Goal: Task Accomplishment & Management: Manage account settings

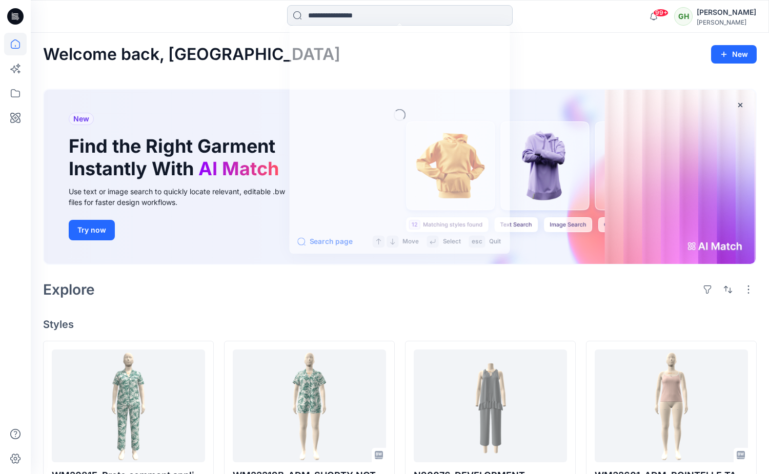
click at [323, 17] on input at bounding box center [400, 15] width 226 height 21
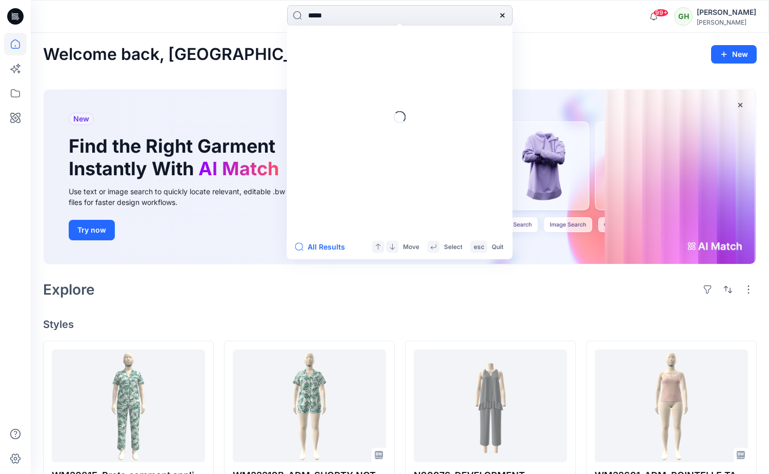
type input "*****"
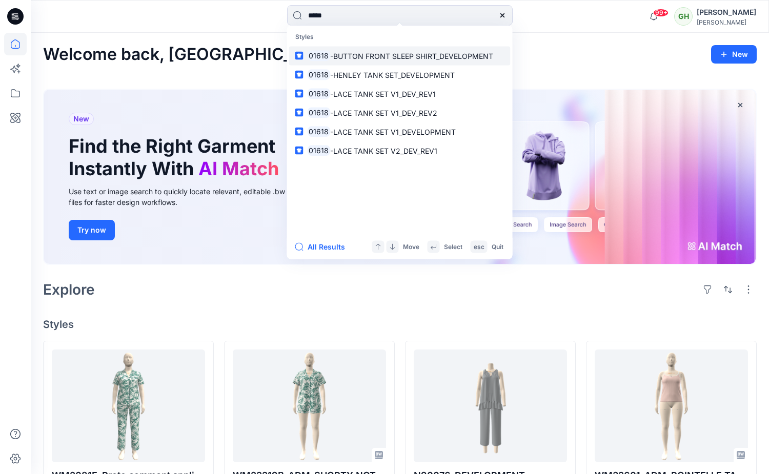
click at [333, 61] on p "01618 -BUTTON FRONT SLEEP SHIRT_DEVELOPMENT" at bounding box center [401, 55] width 186 height 11
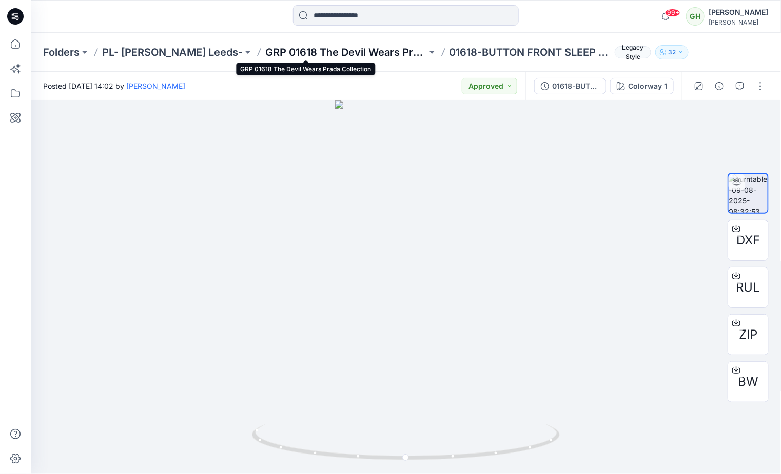
click at [334, 48] on p "GRP 01618 The Devil Wears Prada Collection" at bounding box center [346, 52] width 162 height 14
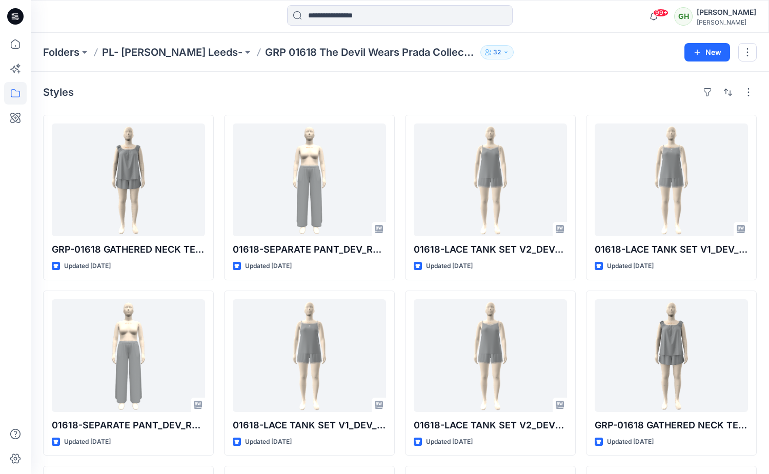
click at [627, 37] on div "Folders PL- [PERSON_NAME] Leeds- GRP 01618 The Devil Wears Prada Collection 32 …" at bounding box center [400, 52] width 738 height 39
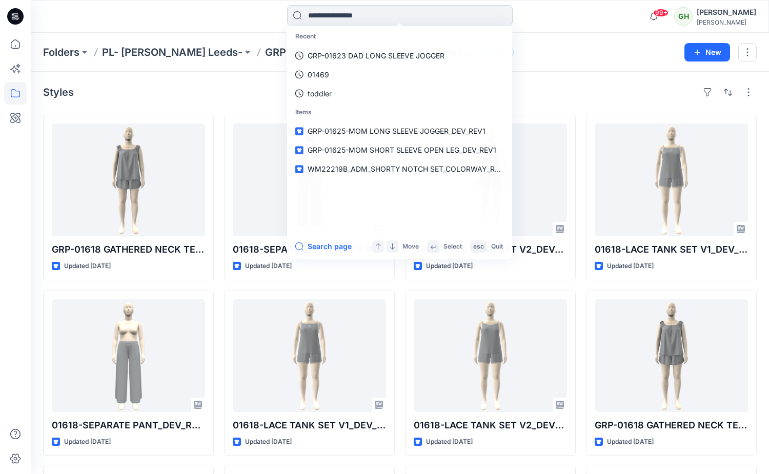
click at [347, 15] on input at bounding box center [400, 15] width 226 height 21
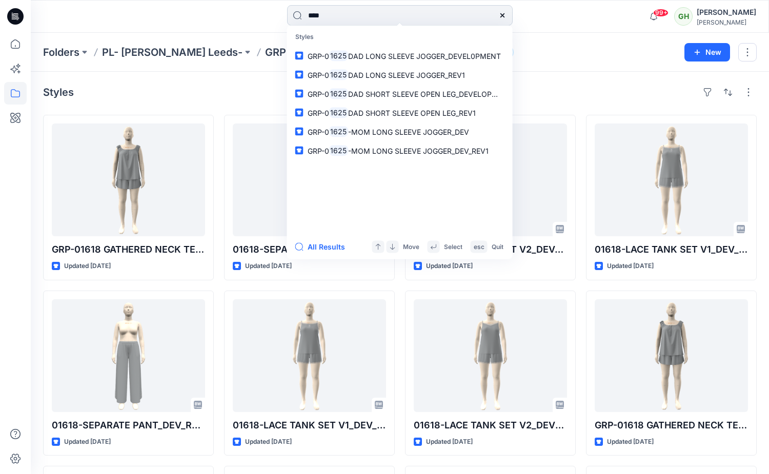
click at [308, 16] on input "****" at bounding box center [400, 15] width 226 height 21
type input "*****"
click at [357, 45] on p "Styles" at bounding box center [400, 37] width 222 height 19
click at [357, 47] on link "GRP- 01625 DAD LONG SLEEVE JOGGER_DEVEL0PMENT" at bounding box center [400, 55] width 222 height 19
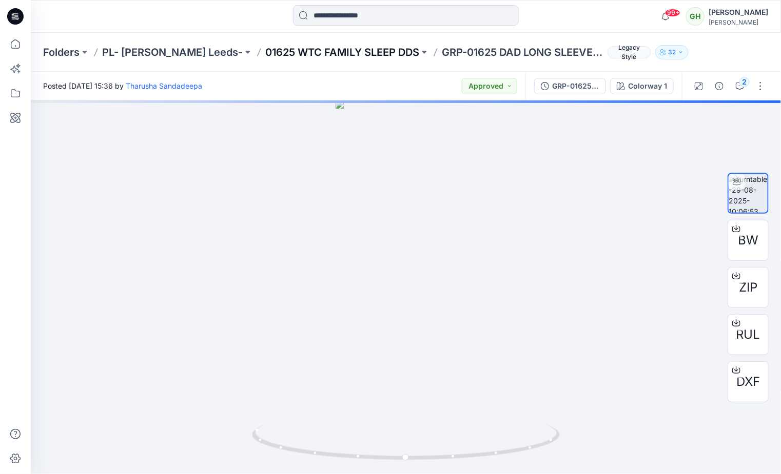
click at [312, 51] on p "01625 WTC FAMILY SLEEP DDS" at bounding box center [342, 52] width 154 height 14
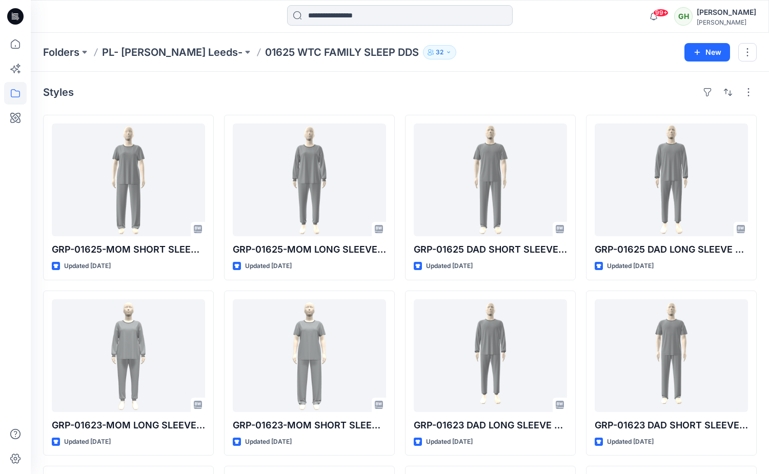
click at [311, 12] on input at bounding box center [400, 15] width 226 height 21
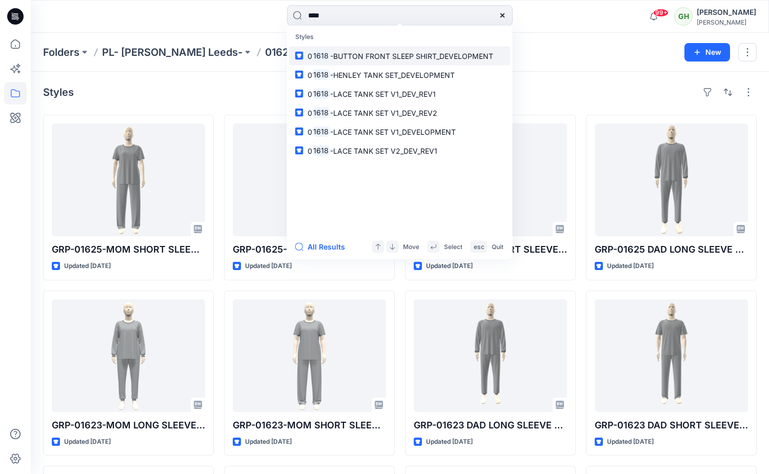
type input "****"
click at [360, 60] on p "0 1618 -BUTTON FRONT SLEEP SHIRT_DEVELOPMENT" at bounding box center [401, 55] width 186 height 11
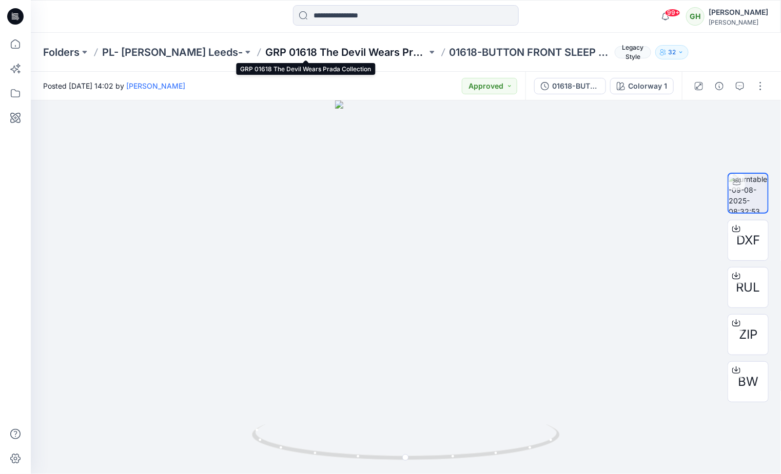
click at [313, 49] on p "GRP 01618 The Devil Wears Prada Collection" at bounding box center [346, 52] width 162 height 14
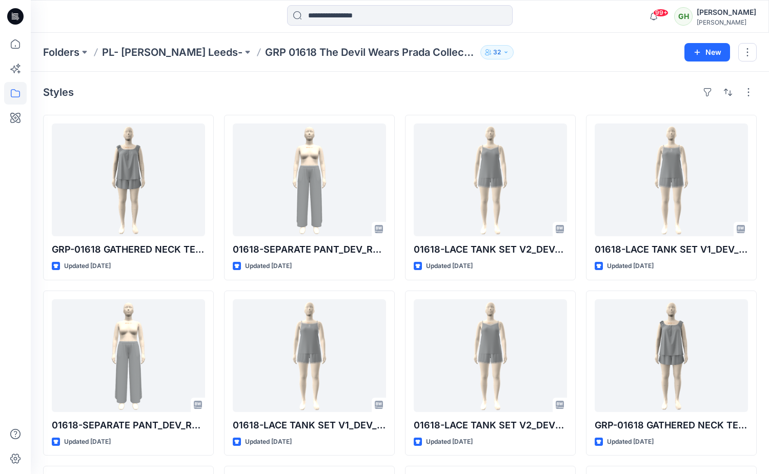
click at [241, 23] on div at bounding box center [399, 16] width 369 height 23
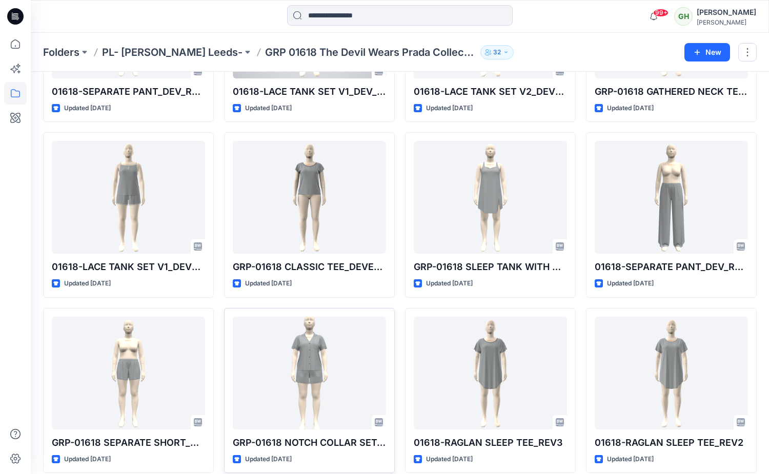
scroll to position [362, 0]
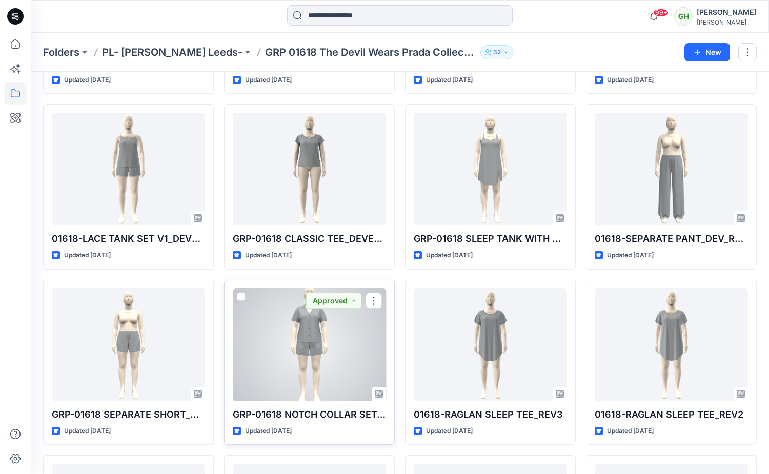
click at [319, 346] on div at bounding box center [309, 345] width 153 height 113
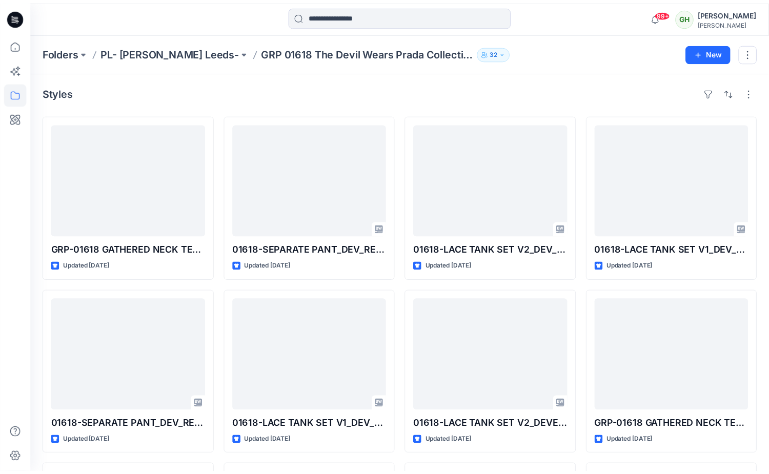
scroll to position [362, 0]
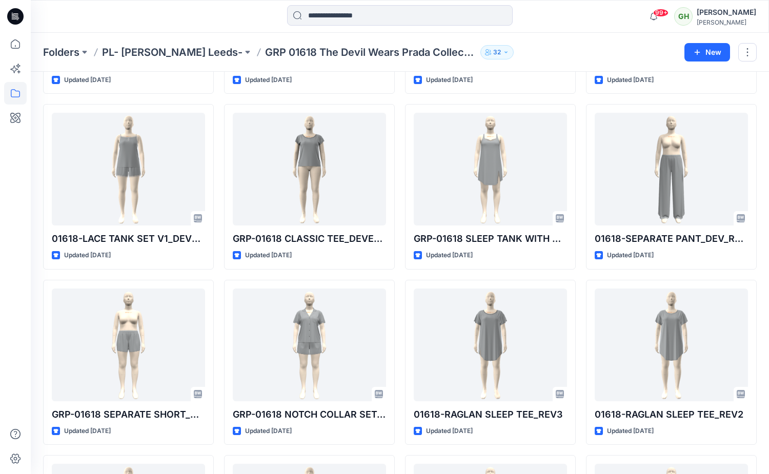
click at [494, 47] on div "Folders PL- [PERSON_NAME] Leeds- GRP 01618 The Devil Wears Prada Collection 32" at bounding box center [360, 52] width 634 height 14
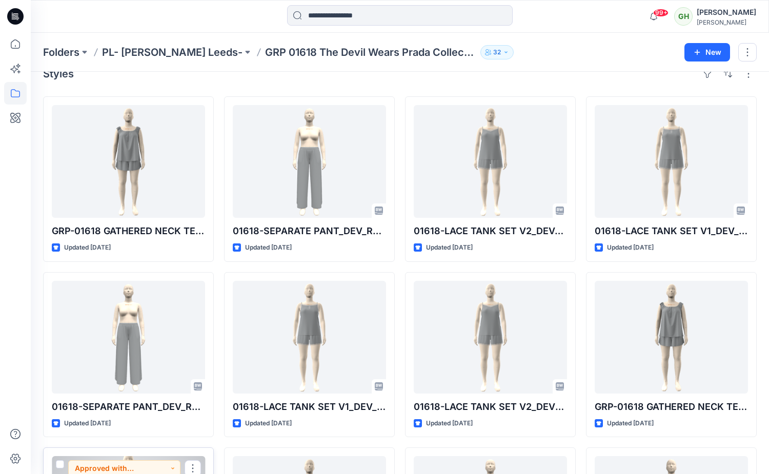
scroll to position [0, 0]
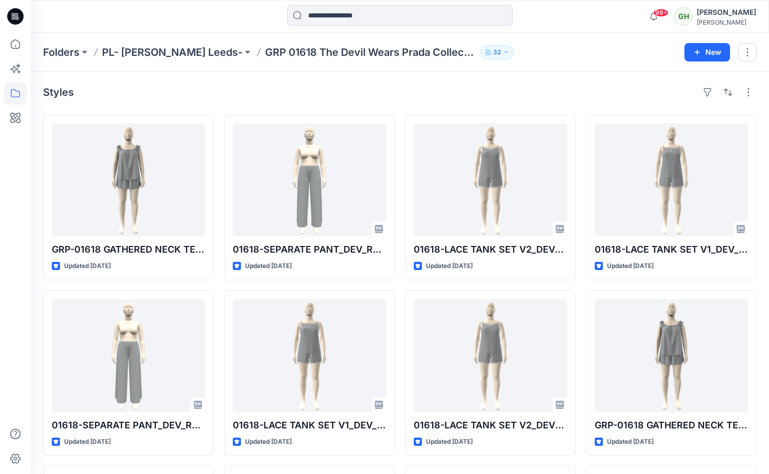
click at [314, 94] on div "Styles" at bounding box center [400, 92] width 714 height 16
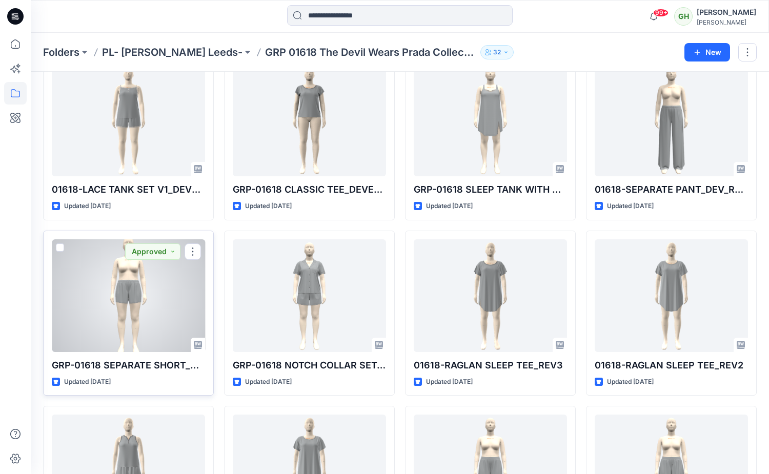
scroll to position [385, 0]
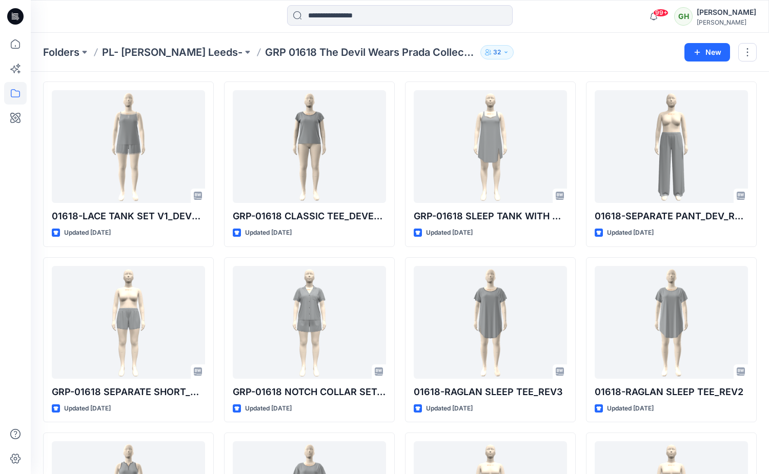
click at [14, 217] on div at bounding box center [15, 254] width 23 height 442
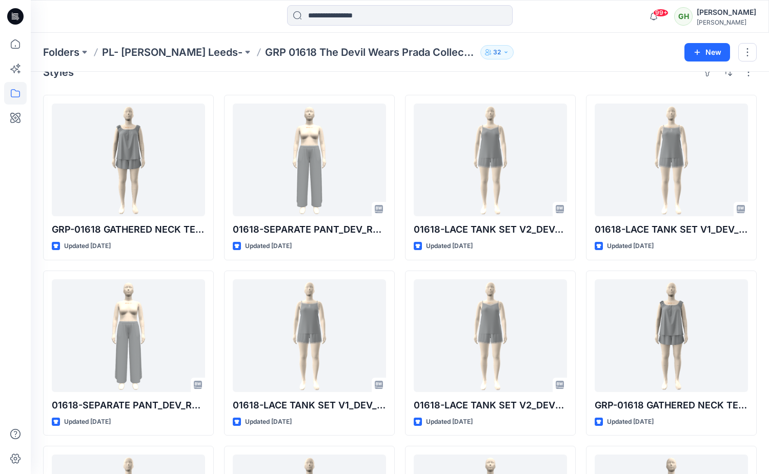
scroll to position [0, 0]
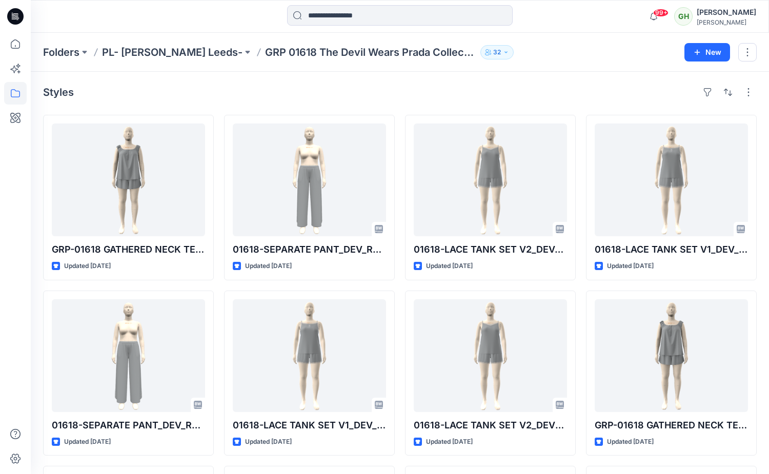
click at [17, 354] on div at bounding box center [15, 254] width 23 height 442
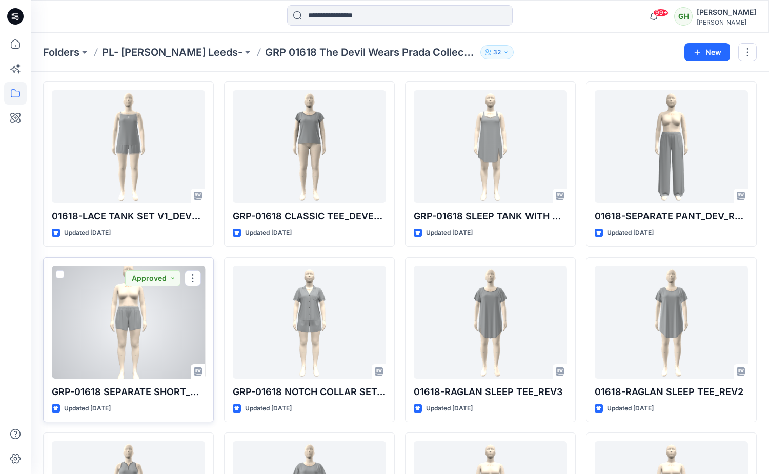
scroll to position [462, 0]
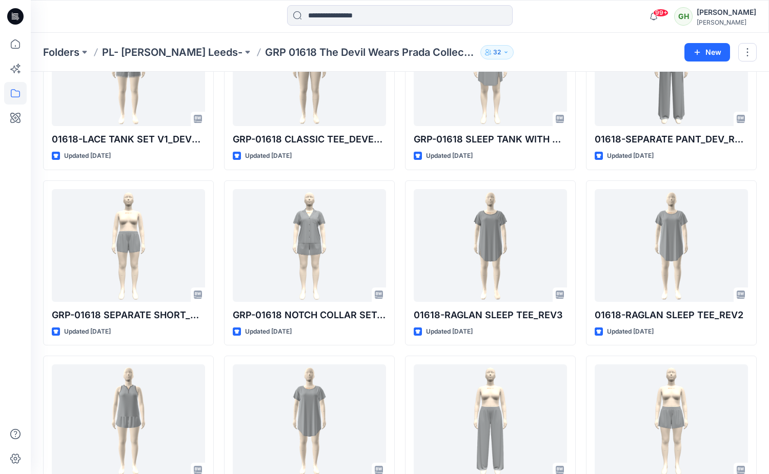
click at [13, 222] on div at bounding box center [15, 254] width 23 height 442
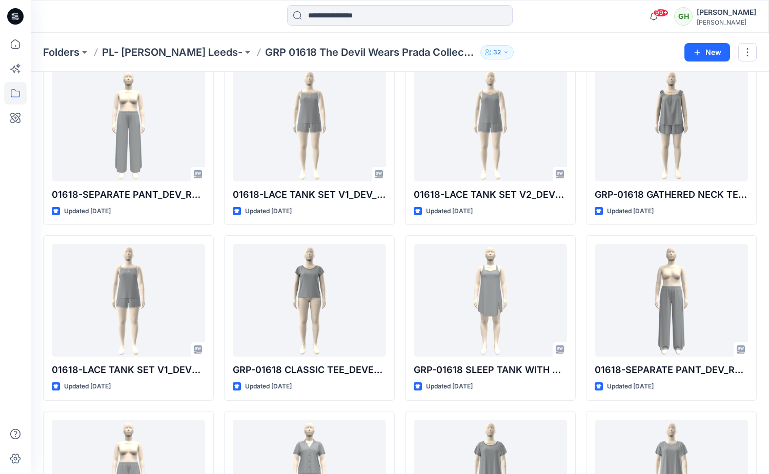
scroll to position [0, 0]
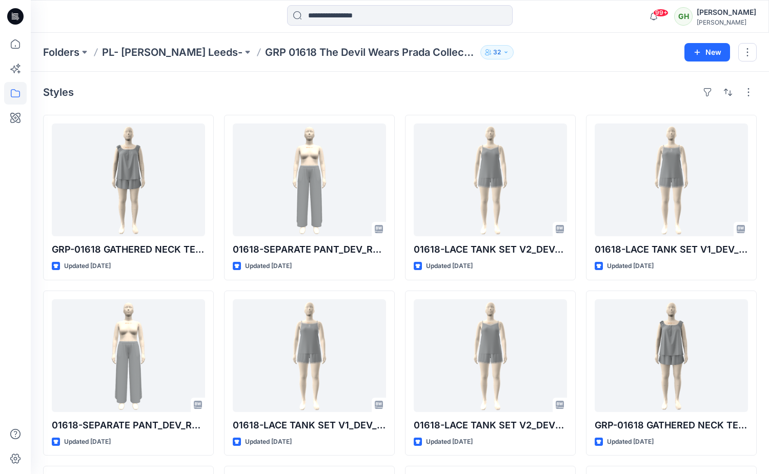
click at [8, 310] on div at bounding box center [15, 254] width 23 height 442
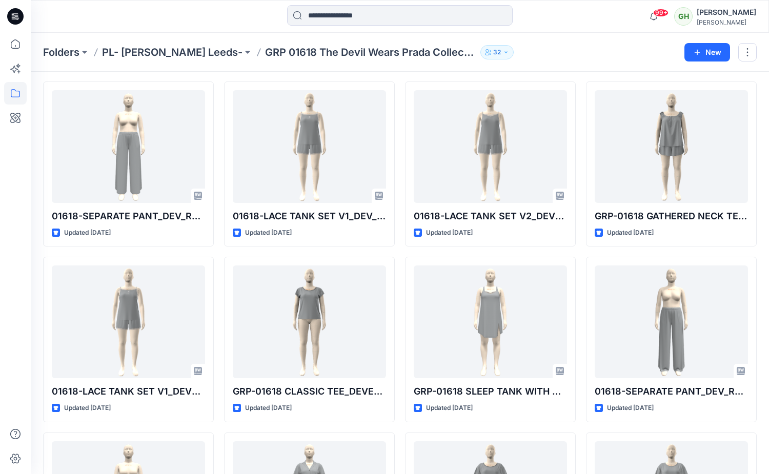
scroll to position [231, 0]
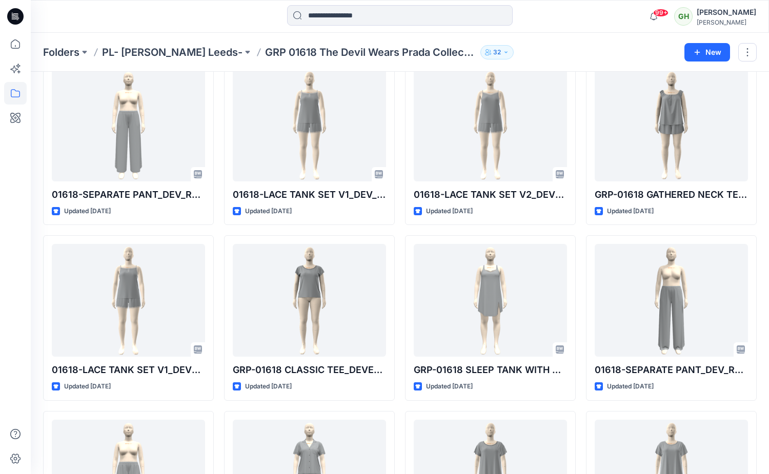
click at [14, 297] on div at bounding box center [15, 254] width 23 height 442
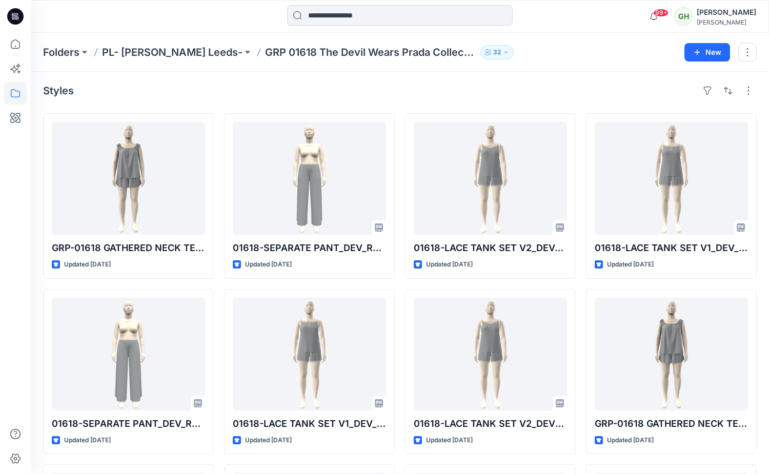
scroll to position [0, 0]
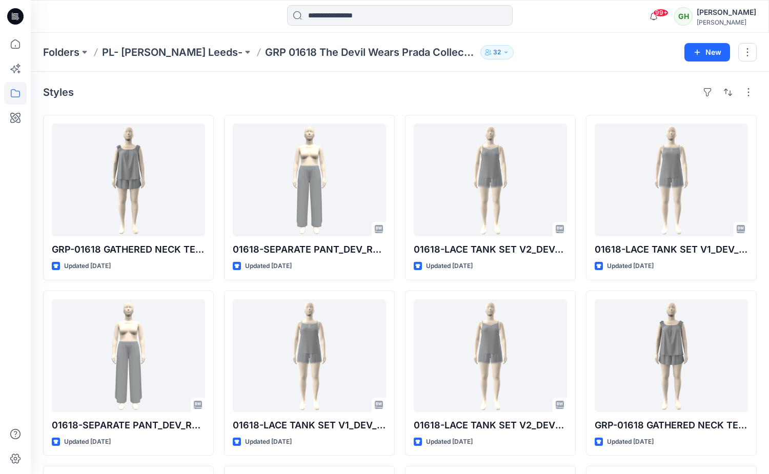
click at [8, 331] on div at bounding box center [15, 254] width 23 height 442
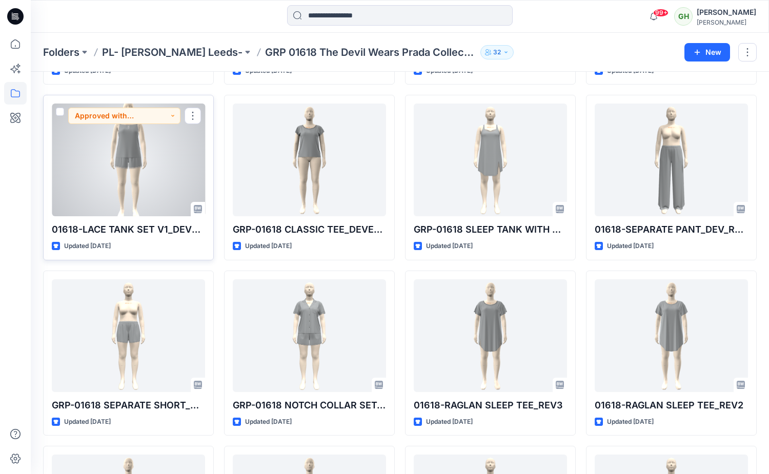
scroll to position [385, 0]
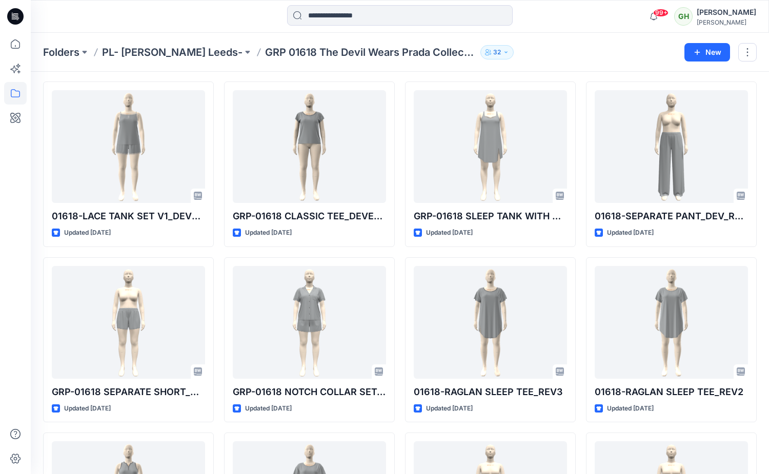
click at [8, 14] on icon at bounding box center [15, 16] width 16 height 16
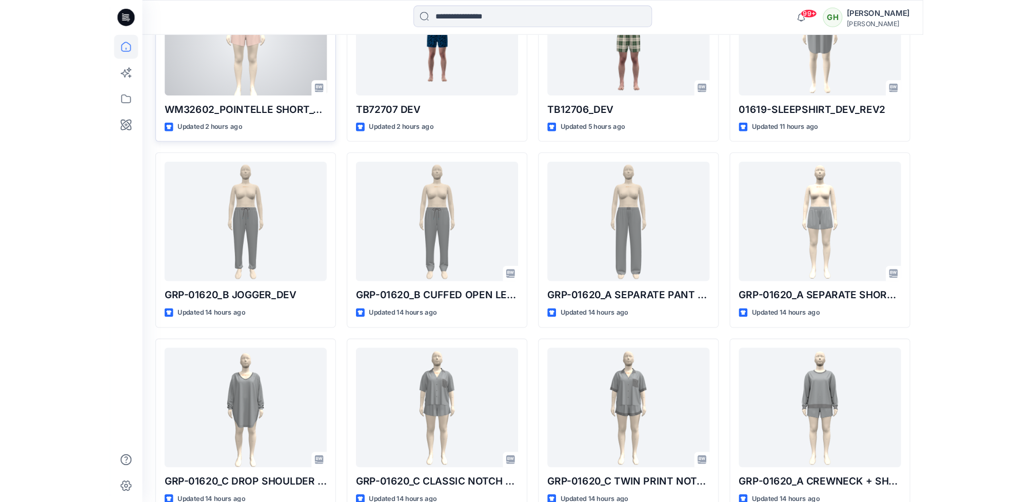
scroll to position [734, 0]
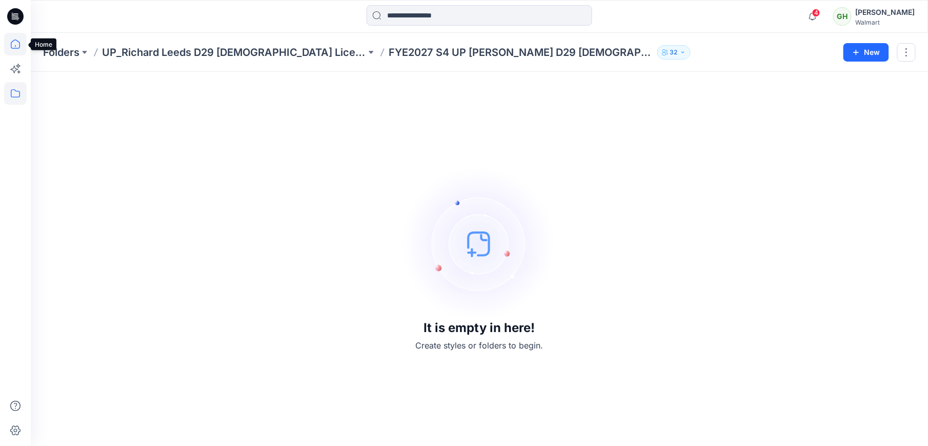
click at [21, 50] on icon at bounding box center [15, 44] width 23 height 23
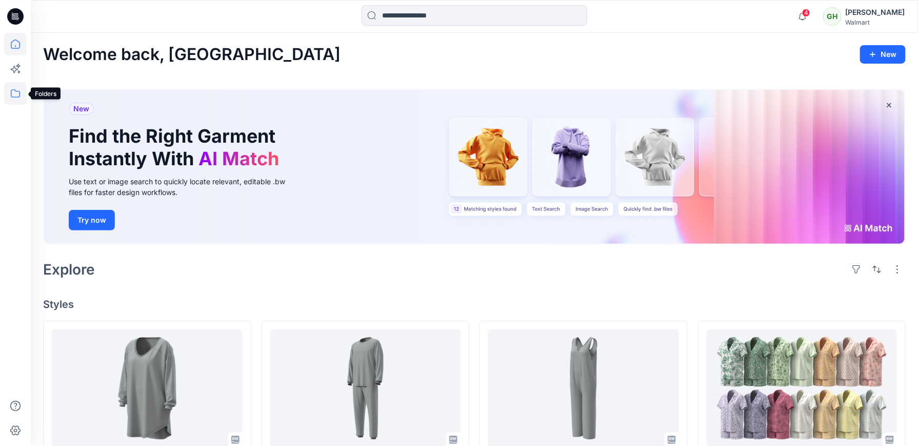
click at [23, 94] on icon at bounding box center [15, 93] width 23 height 23
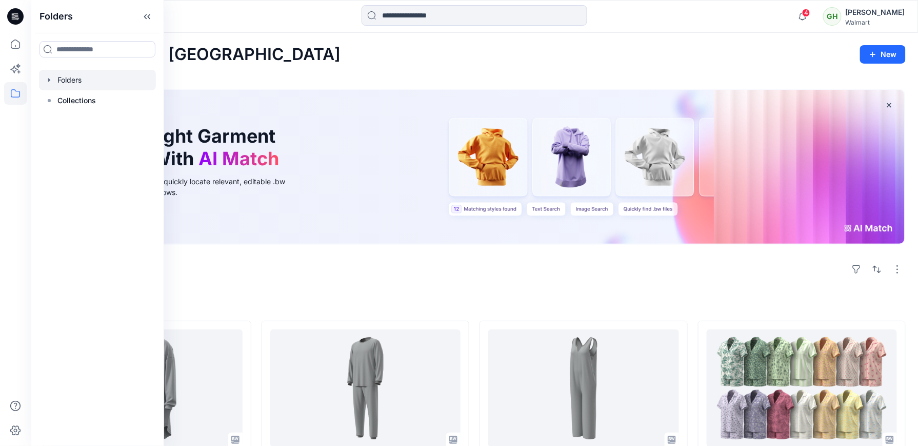
click at [71, 77] on div at bounding box center [97, 80] width 117 height 21
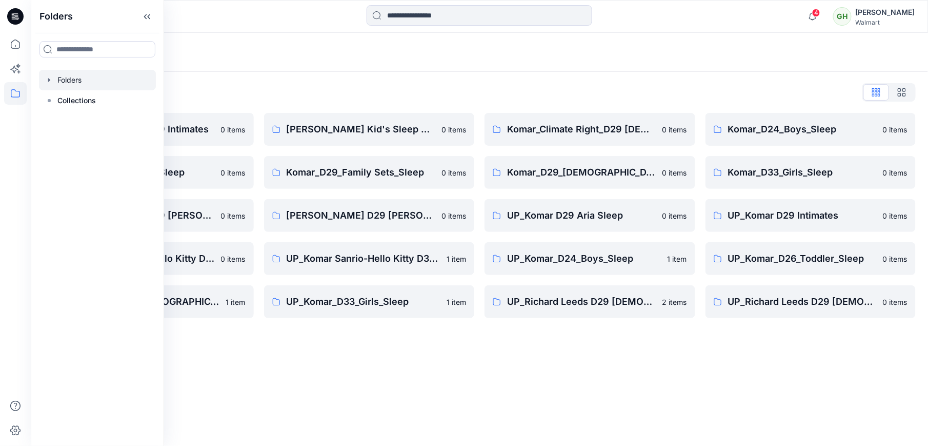
click at [418, 74] on div "Folders List Komar D29 Intimates 0 items Komar_D26_Toddler_Sleep 0 items Richar…" at bounding box center [479, 201] width 897 height 258
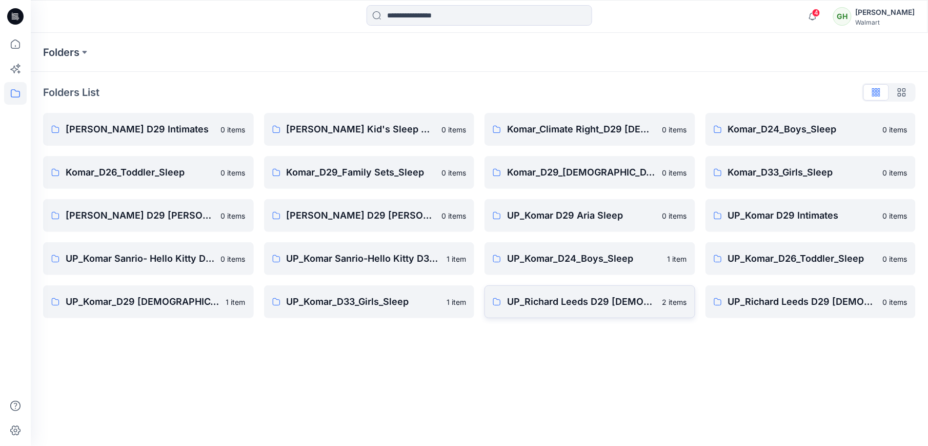
click at [592, 310] on link "UP_Richard Leeds D29 Ladies Fashion Sleep 2 items" at bounding box center [590, 301] width 211 height 33
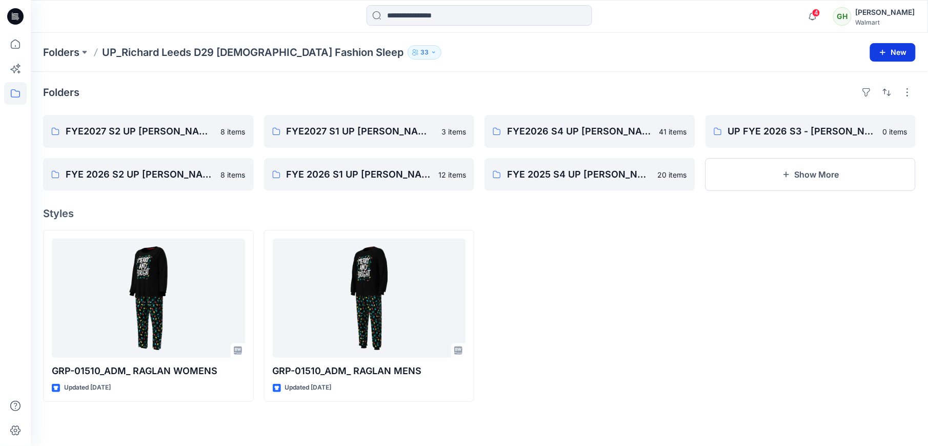
click at [903, 50] on button "New" at bounding box center [893, 52] width 46 height 18
click at [884, 99] on button "New Folder" at bounding box center [870, 97] width 88 height 19
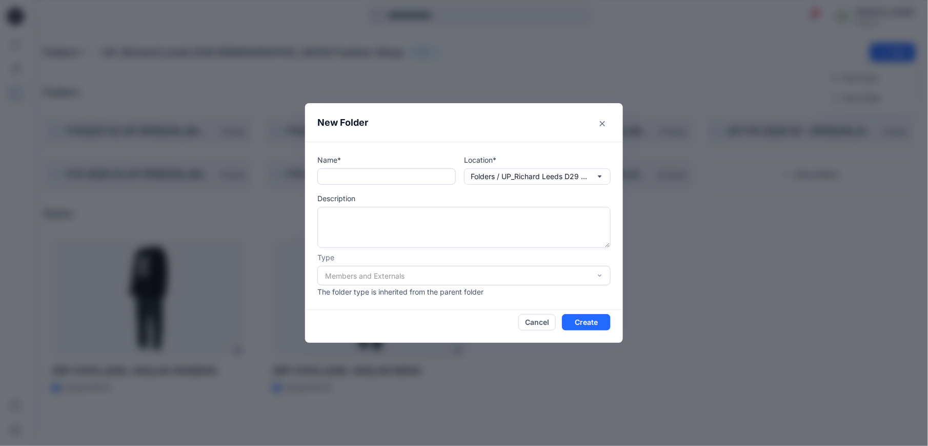
click at [372, 182] on input "text" at bounding box center [386, 176] width 138 height 16
paste input "**********"
type input "**********"
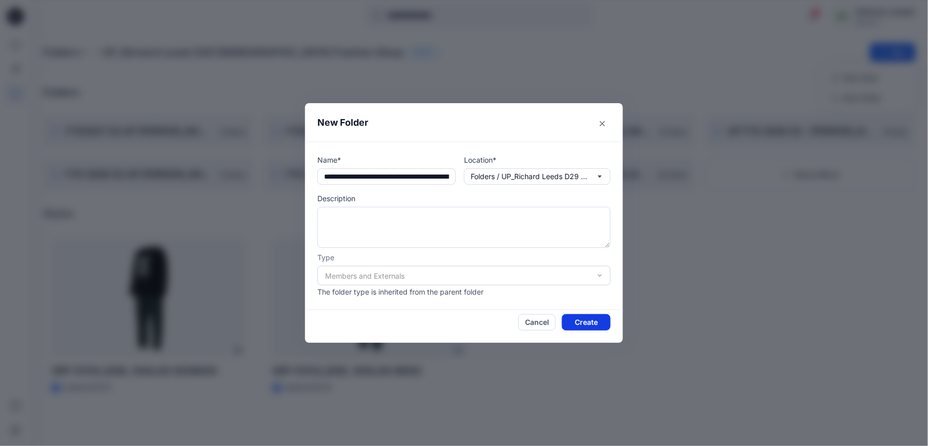
click at [589, 319] on button "Create" at bounding box center [586, 322] width 49 height 16
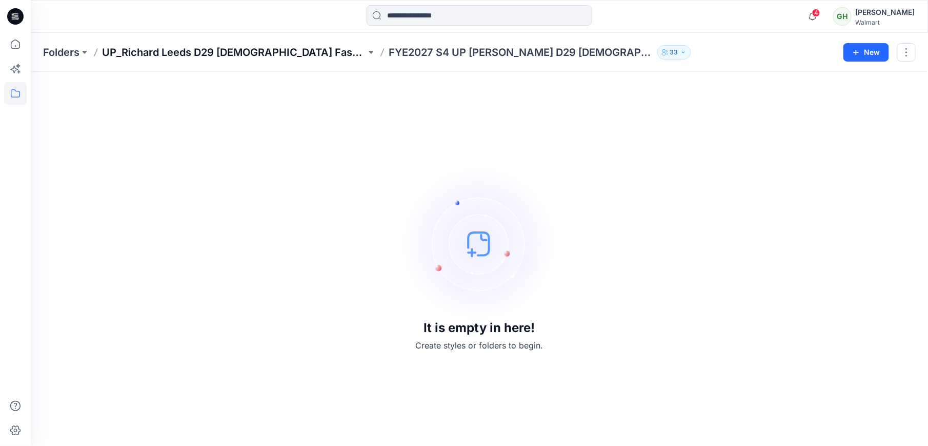
click at [196, 52] on p "UP_Richard Leeds D29 Ladies Fashion Sleep" at bounding box center [234, 52] width 264 height 14
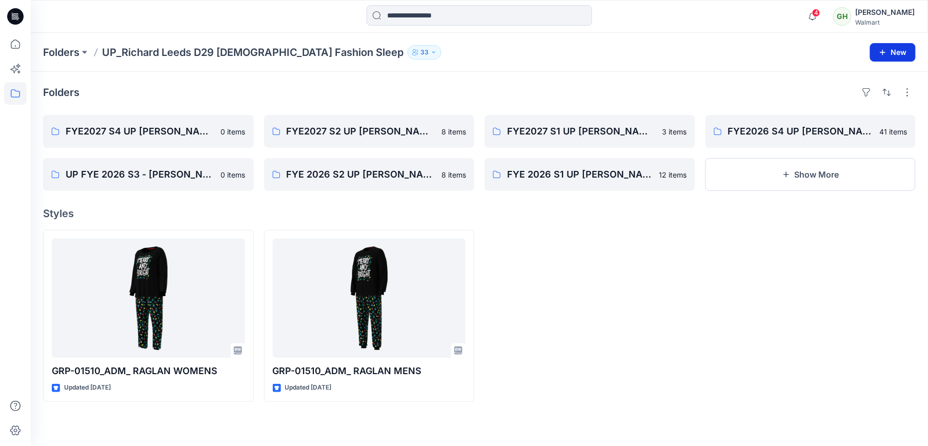
click at [881, 54] on icon "button" at bounding box center [883, 52] width 8 height 8
click at [854, 99] on p "New Folder" at bounding box center [863, 97] width 38 height 11
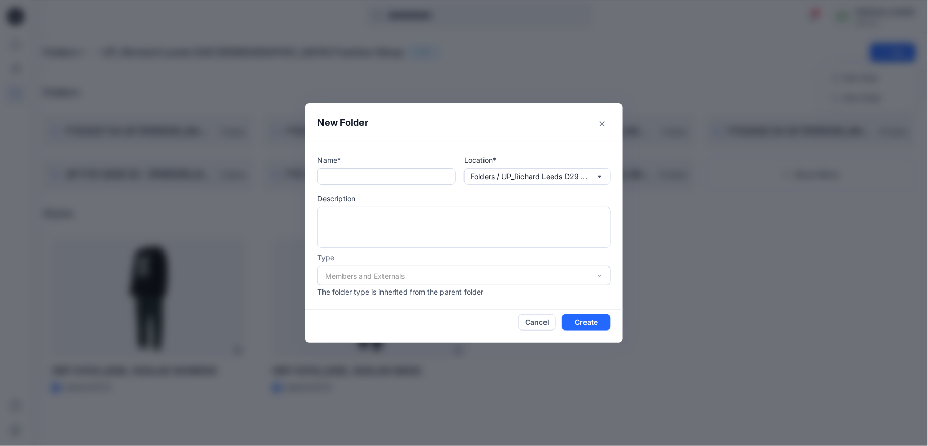
click at [366, 174] on input "text" at bounding box center [386, 176] width 138 height 16
paste input "**********"
click at [450, 175] on input "**********" at bounding box center [386, 176] width 138 height 16
click at [409, 173] on input "**********" at bounding box center [386, 176] width 138 height 16
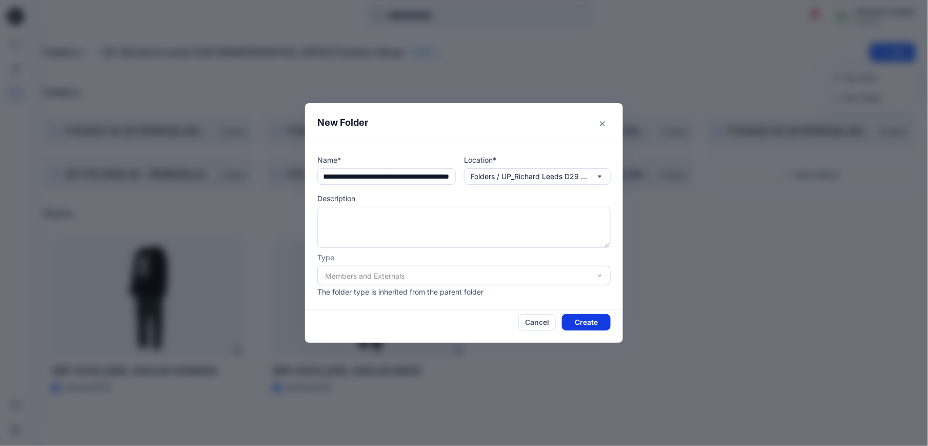
type input "**********"
click at [598, 326] on button "Create" at bounding box center [586, 322] width 49 height 16
